Goal: Register for event/course

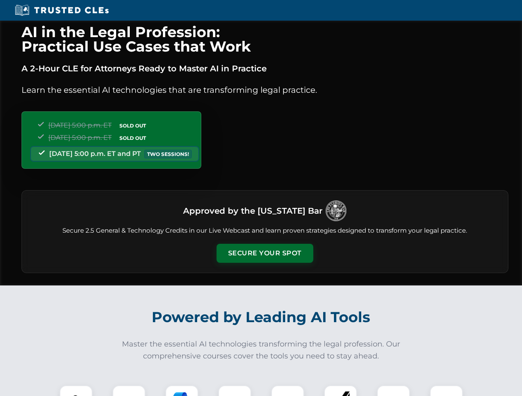
click at [264, 254] on button "Secure Your Spot" at bounding box center [264, 253] width 97 height 19
click at [76, 391] on img at bounding box center [76, 402] width 24 height 24
click at [129, 391] on div at bounding box center [128, 402] width 33 height 33
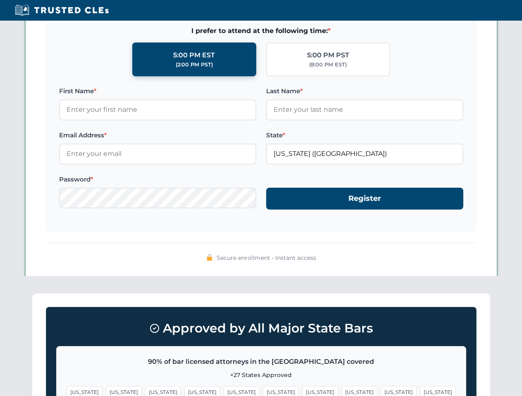
click at [380, 391] on span "[US_STATE]" at bounding box center [398, 393] width 36 height 12
